Goal: Check status

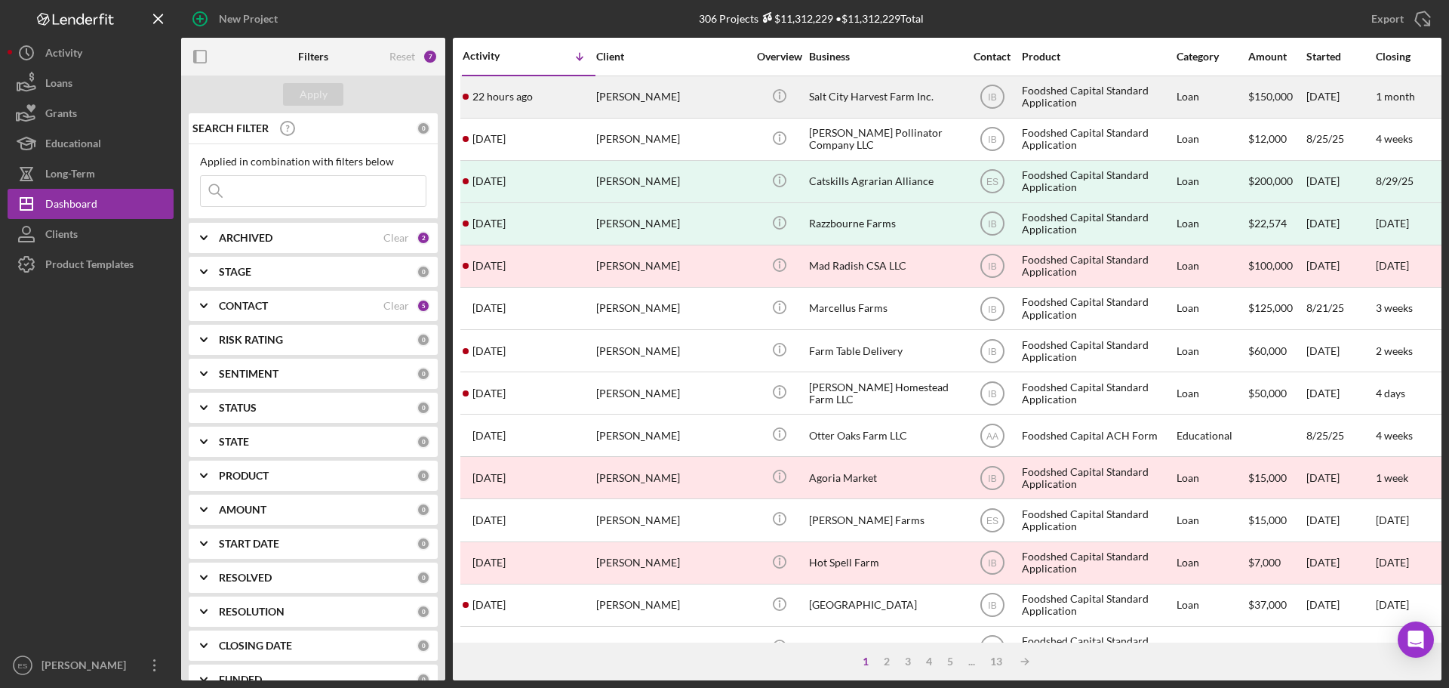
click at [607, 95] on div "[PERSON_NAME]" at bounding box center [671, 97] width 151 height 40
